Goal: Task Accomplishment & Management: Complete application form

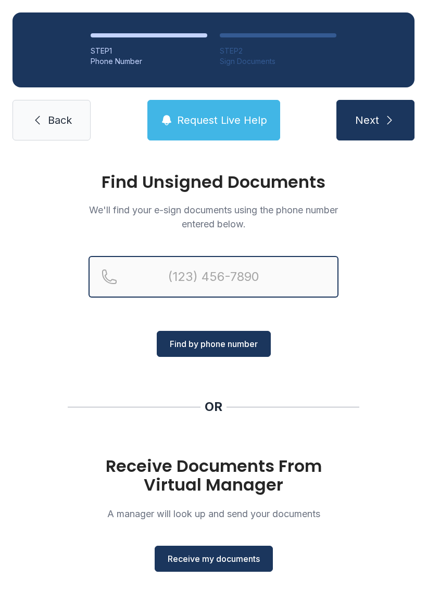
click at [234, 278] on input "Reservation phone number" at bounding box center [213, 277] width 250 height 42
type input "("
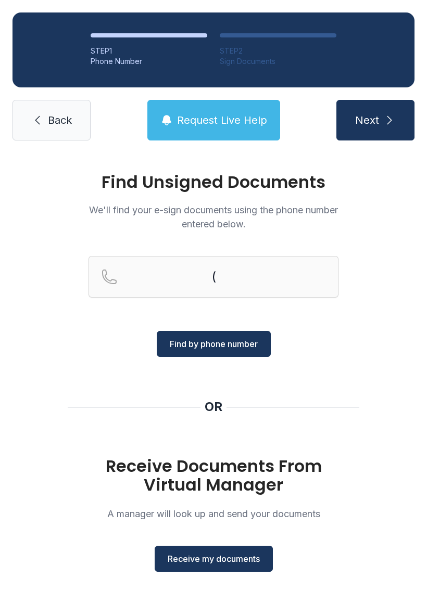
click at [49, 353] on div "Find Unsigned Documents We'll find your e-sign documents using the phone number…" at bounding box center [213, 383] width 427 height 460
click at [73, 365] on div "Find Unsigned Documents We'll find your e-sign documents using the phone number…" at bounding box center [213, 383] width 427 height 460
click at [252, 553] on span "Receive my documents" at bounding box center [214, 559] width 92 height 12
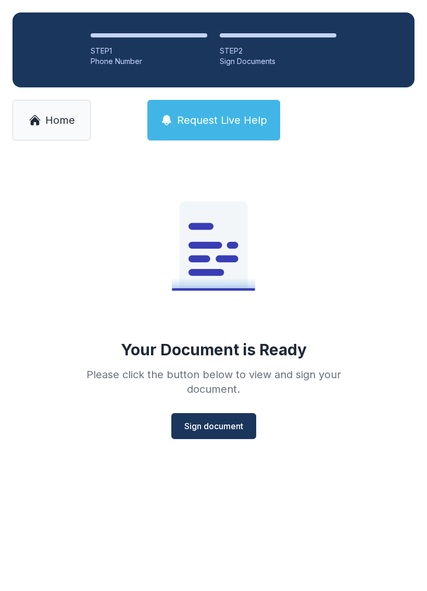
click at [209, 430] on span "Sign document" at bounding box center [213, 426] width 59 height 12
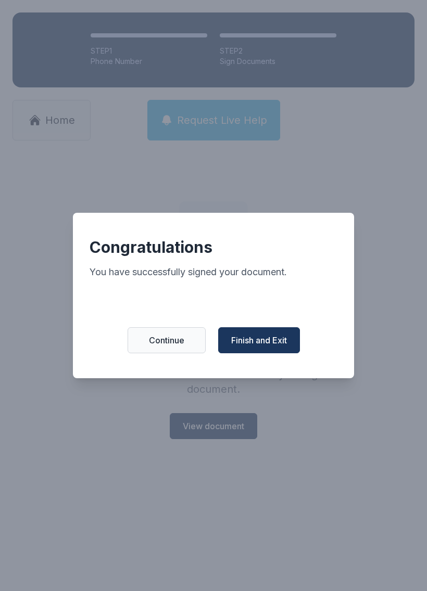
click at [262, 353] on button "Finish and Exit" at bounding box center [259, 340] width 82 height 26
